Goal: Task Accomplishment & Management: Manage account settings

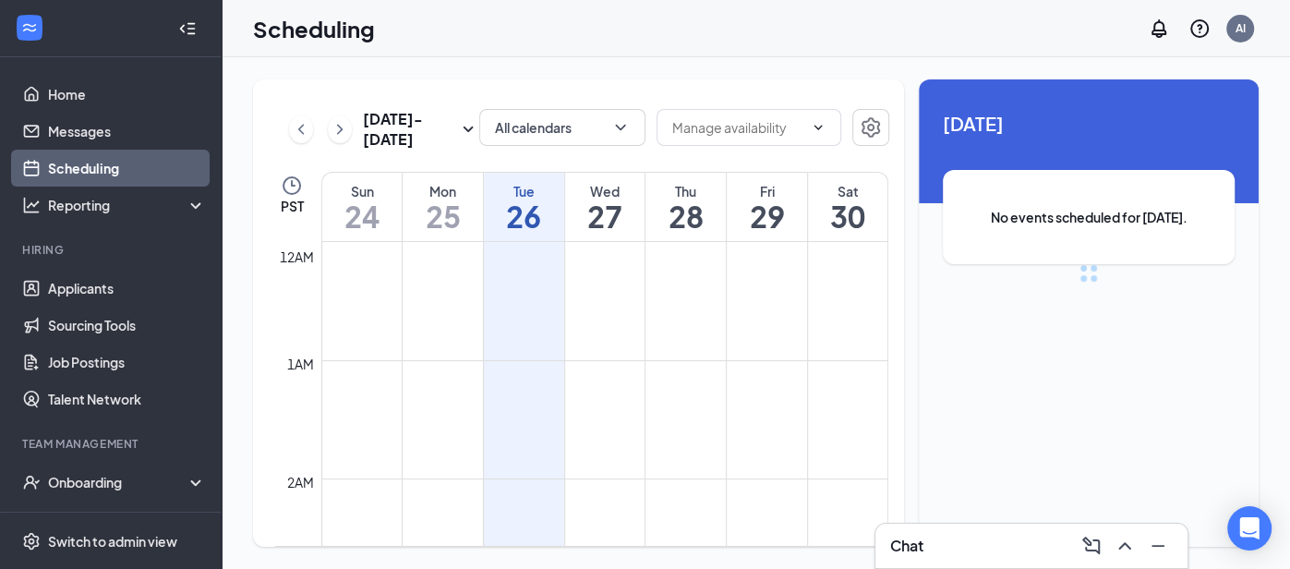
scroll to position [908, 0]
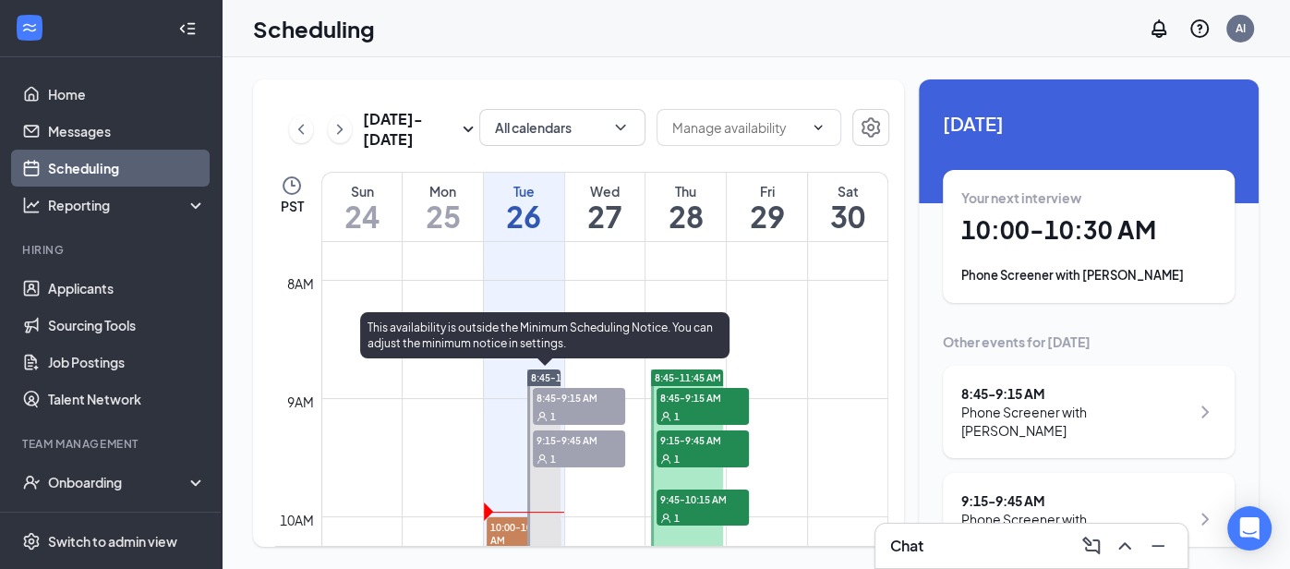
click at [548, 397] on span "8:45-9:15 AM" at bounding box center [579, 397] width 92 height 18
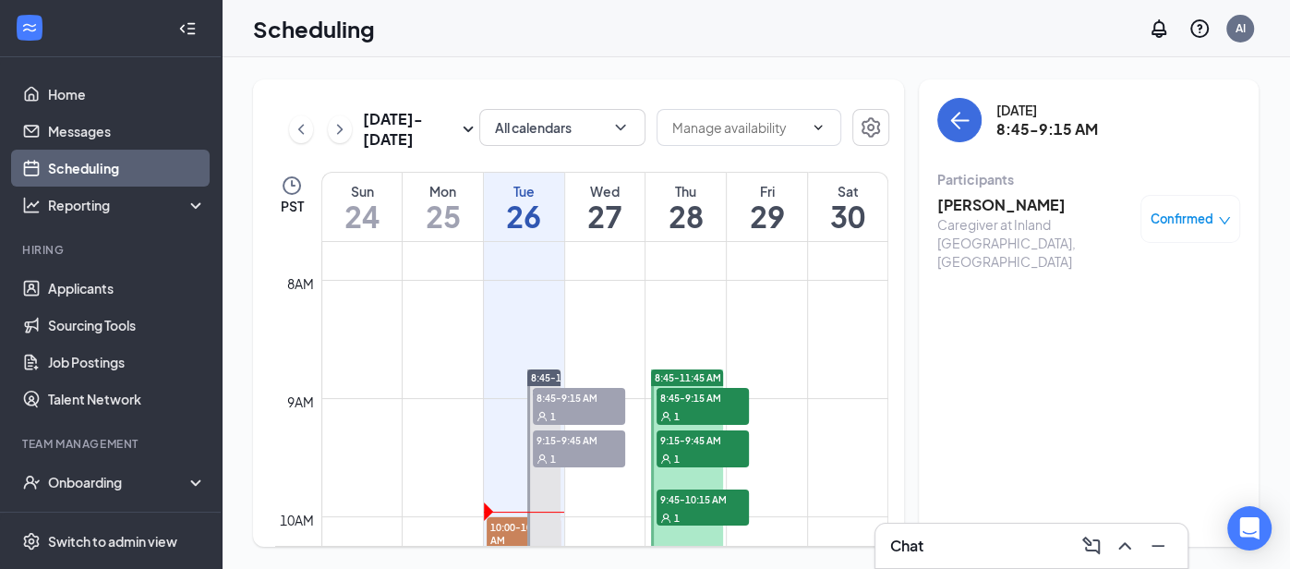
click at [1170, 222] on span "Confirmed" at bounding box center [1181, 219] width 63 height 18
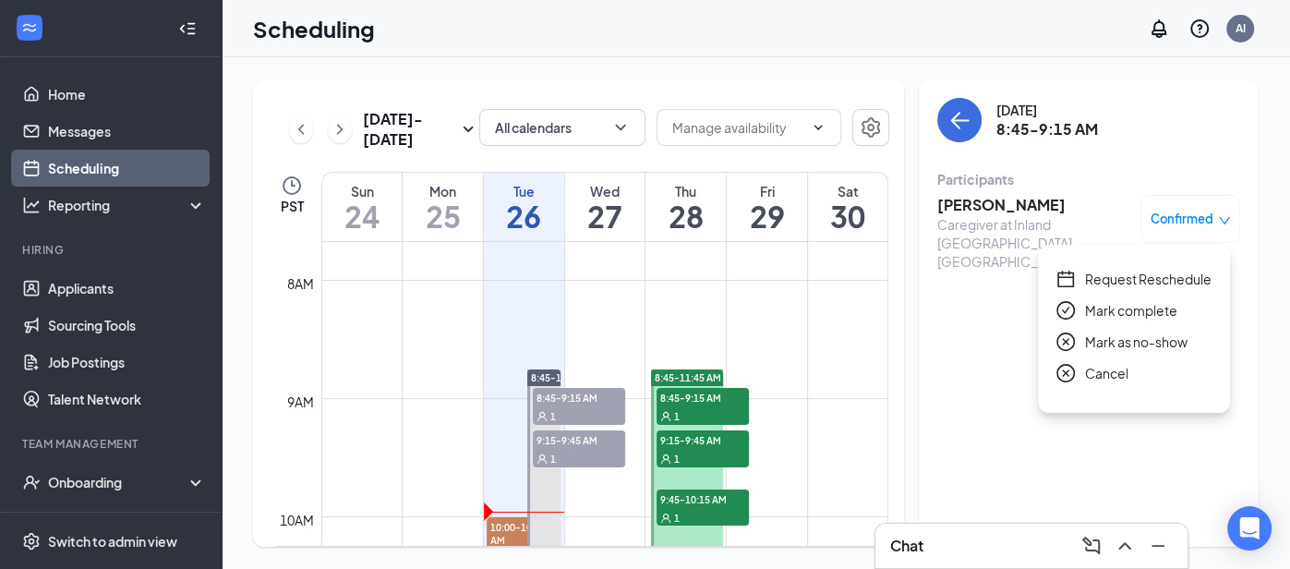
click at [1129, 279] on span "Request Reschedule" at bounding box center [1148, 279] width 126 height 20
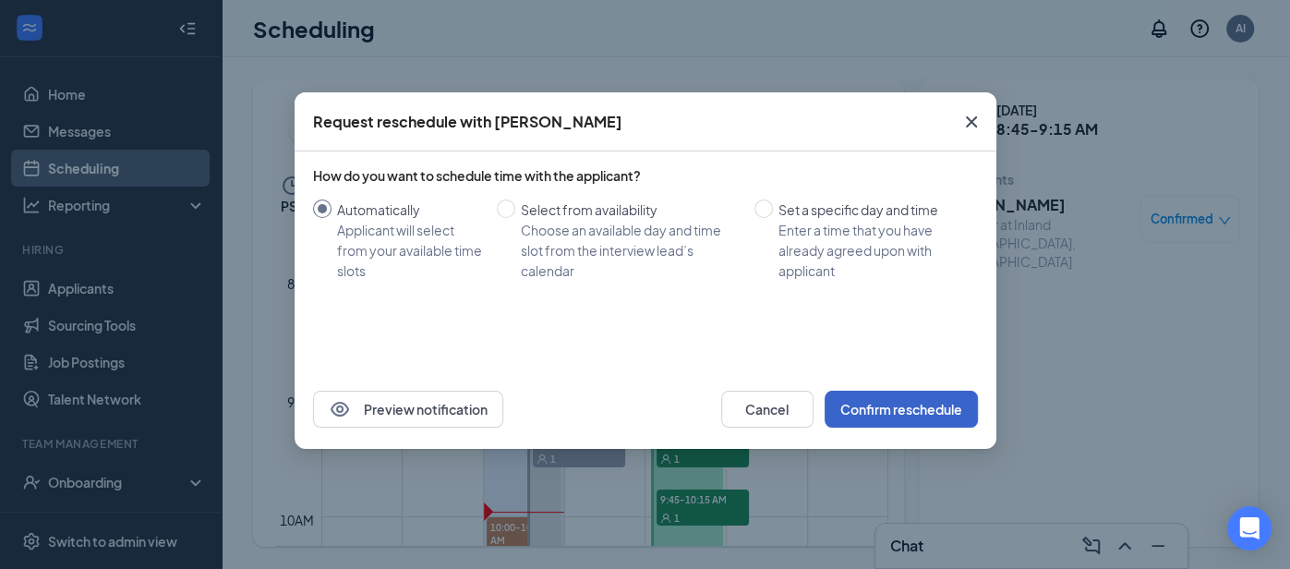
click at [929, 404] on button "Confirm reschedule" at bounding box center [901, 409] width 153 height 37
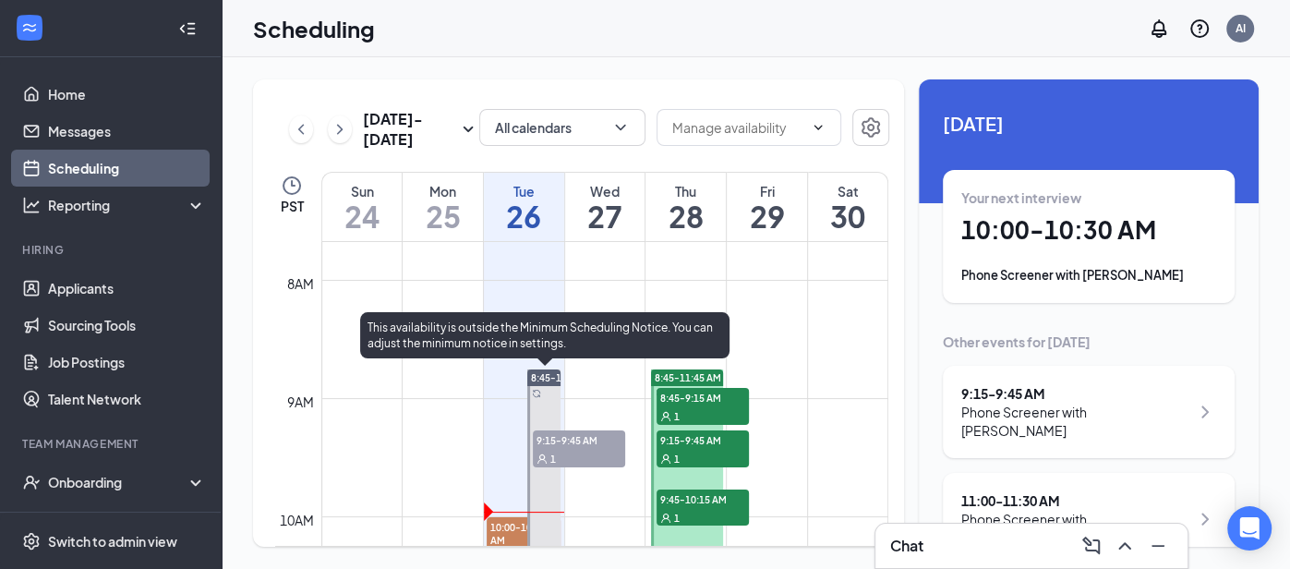
click at [558, 446] on span "9:15-9:45 AM" at bounding box center [579, 439] width 92 height 18
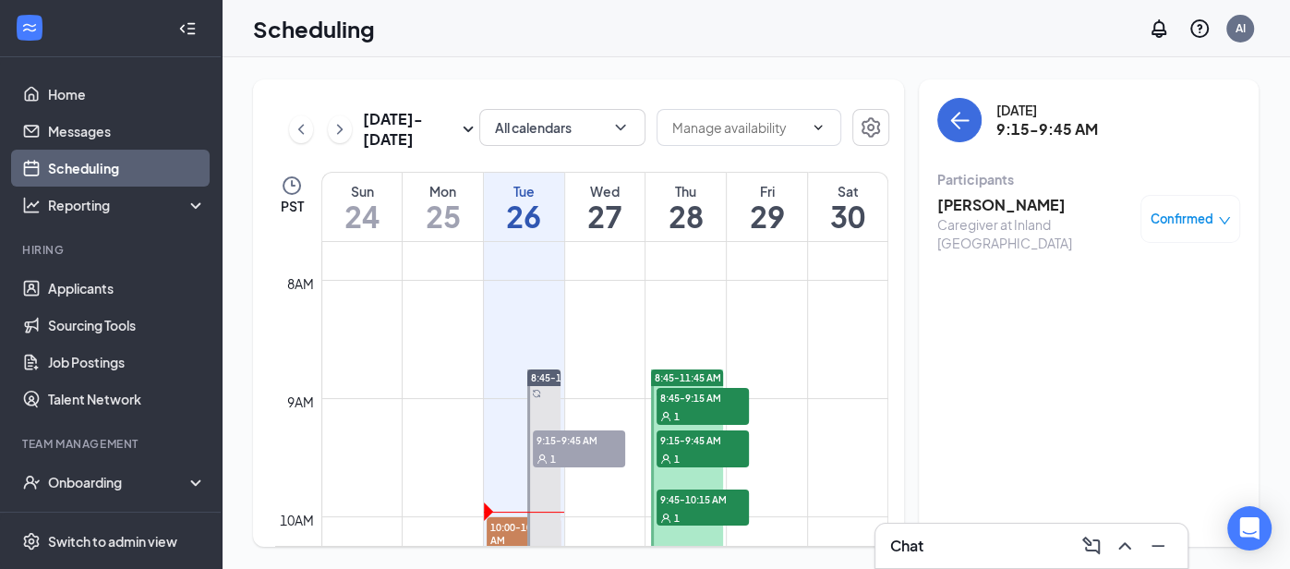
click at [1186, 216] on span "Confirmed" at bounding box center [1181, 219] width 63 height 18
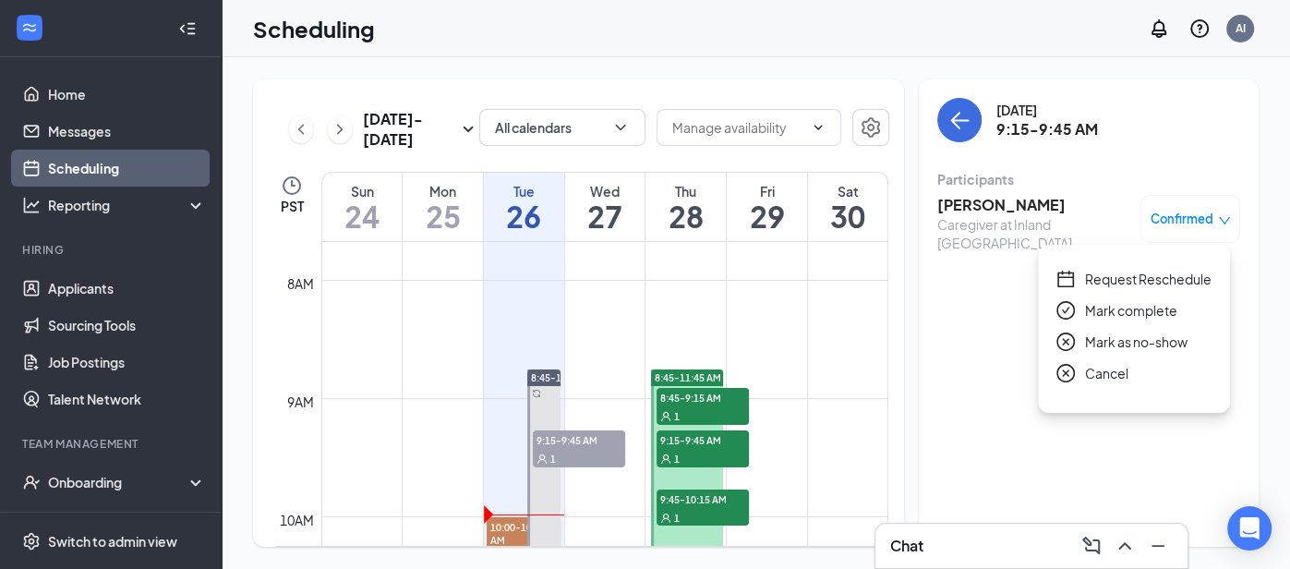
click at [1112, 281] on span "Request Reschedule" at bounding box center [1148, 279] width 126 height 20
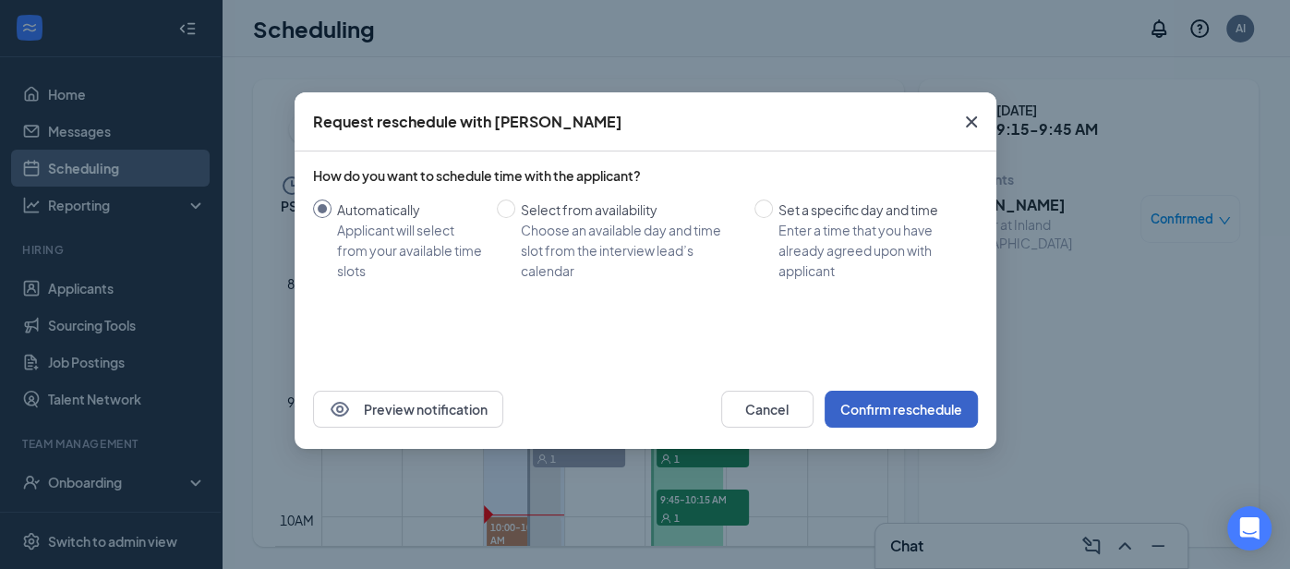
click at [897, 403] on button "Confirm reschedule" at bounding box center [901, 409] width 153 height 37
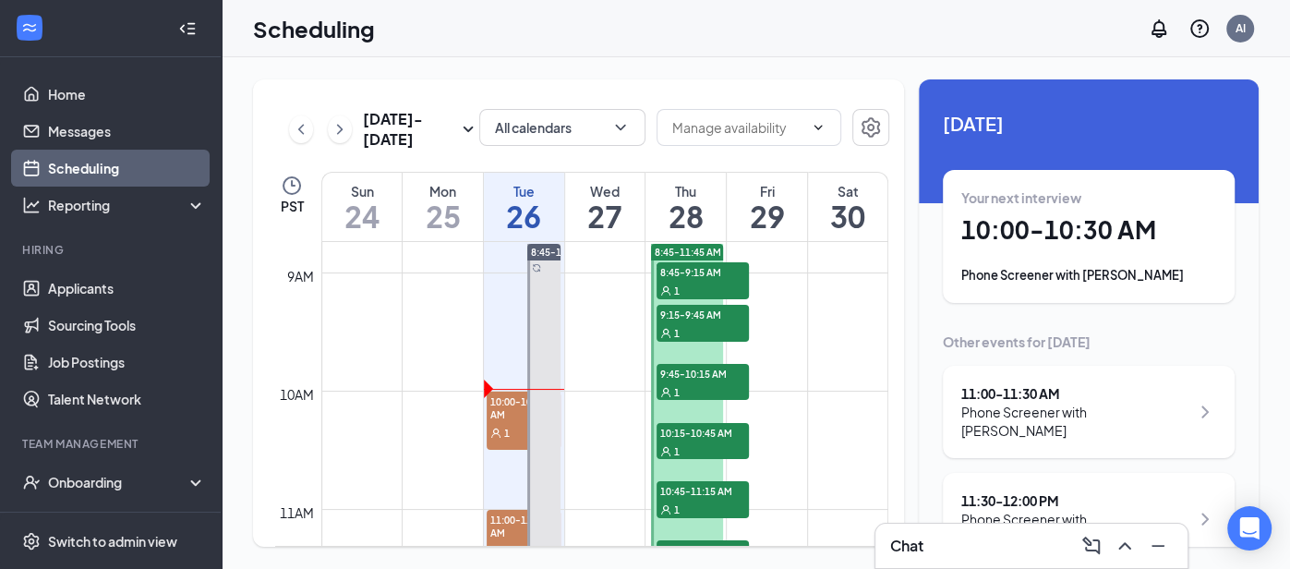
scroll to position [1044, 0]
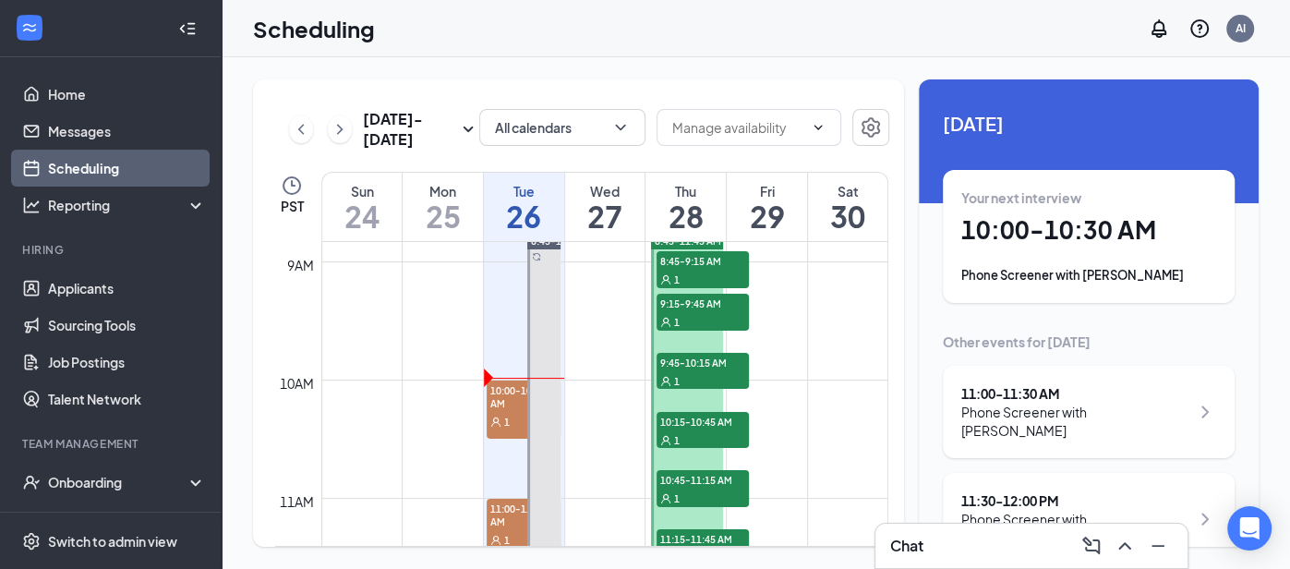
click at [520, 396] on span "10:00-10:30 AM" at bounding box center [524, 395] width 75 height 31
